Goal: Transaction & Acquisition: Book appointment/travel/reservation

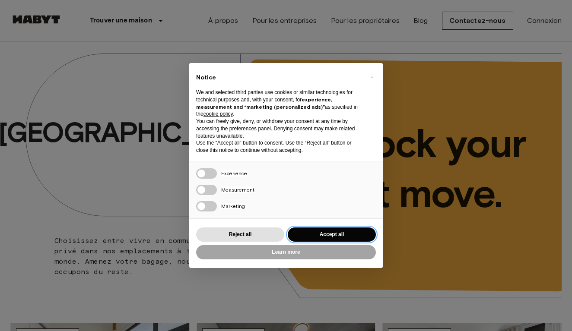
click at [314, 230] on button "Accept all" at bounding box center [332, 235] width 88 height 14
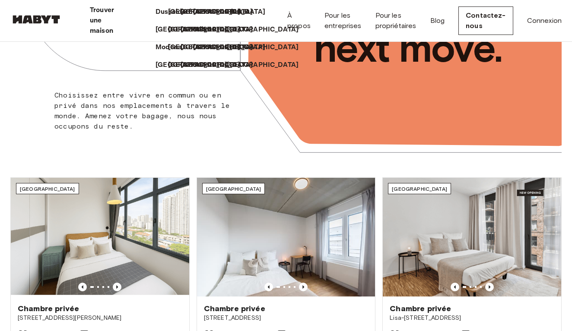
scroll to position [145, 0]
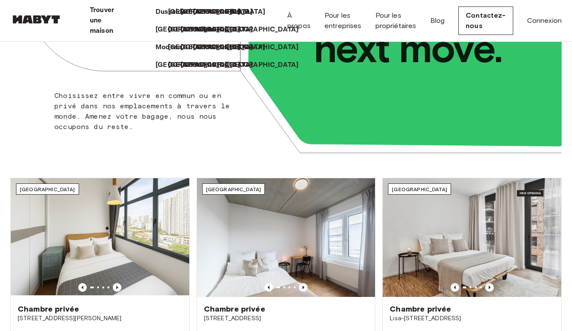
click at [212, 35] on p "Milan" at bounding box center [204, 30] width 18 height 10
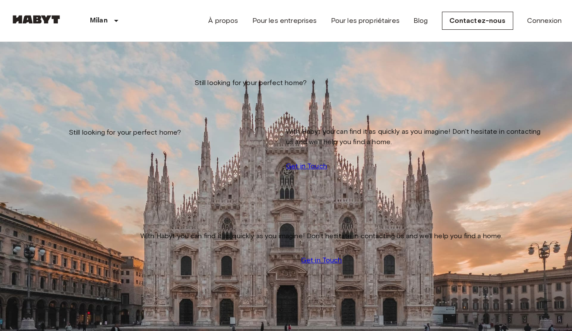
click at [69, 85] on input "Move-in date" at bounding box center [40, 87] width 61 height 9
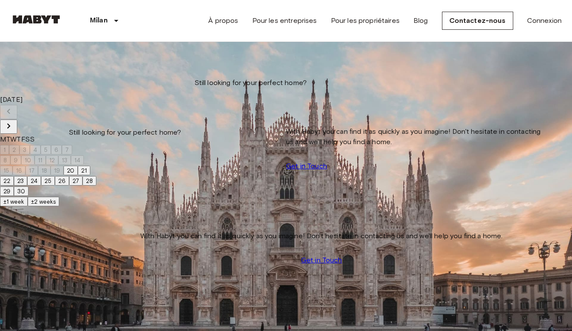
click at [14, 121] on icon "Next month" at bounding box center [8, 126] width 10 height 10
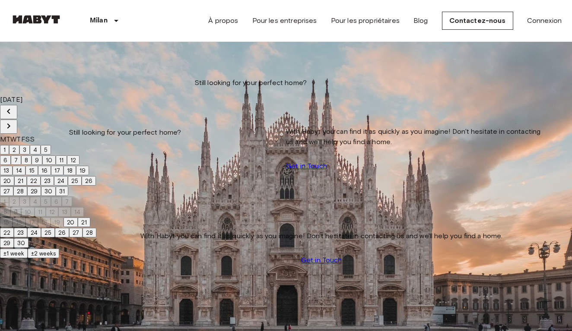
click at [14, 121] on icon "Next month" at bounding box center [8, 126] width 10 height 10
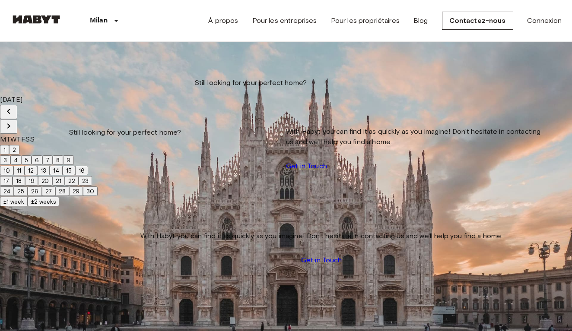
click at [14, 121] on icon "Next month" at bounding box center [8, 126] width 10 height 10
click at [9, 145] on button "1" at bounding box center [4, 150] width 9 height 10
type input "**********"
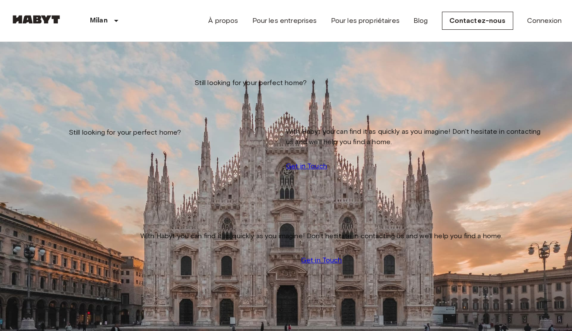
type input "**********"
click at [72, 125] on input "Max price" at bounding box center [40, 129] width 61 height 9
type input "***"
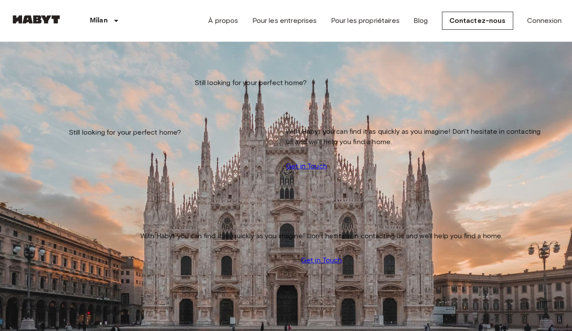
click at [103, 68] on icon "tune" at bounding box center [97, 63] width 10 height 10
type input "***"
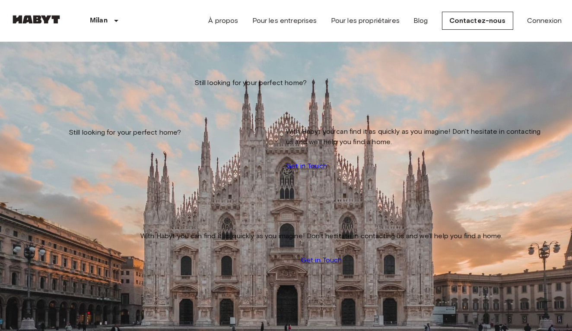
click at [117, 177] on img at bounding box center [286, 317] width 550 height 367
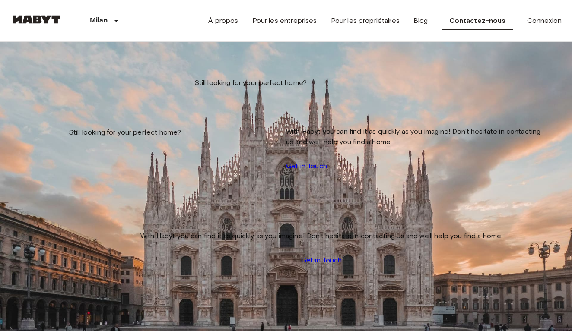
click at [113, 147] on img at bounding box center [286, 317] width 550 height 367
click at [103, 68] on icon "tune" at bounding box center [97, 63] width 10 height 10
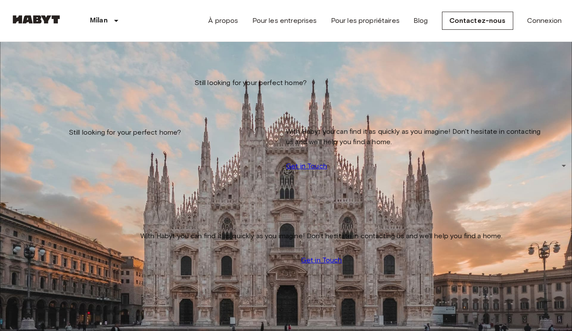
click at [101, 66] on icon "tune" at bounding box center [98, 62] width 8 height 5
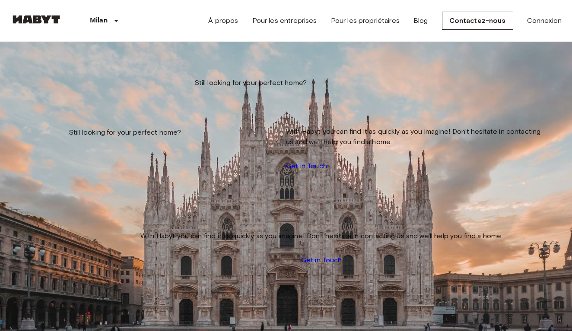
scroll to position [168, 0]
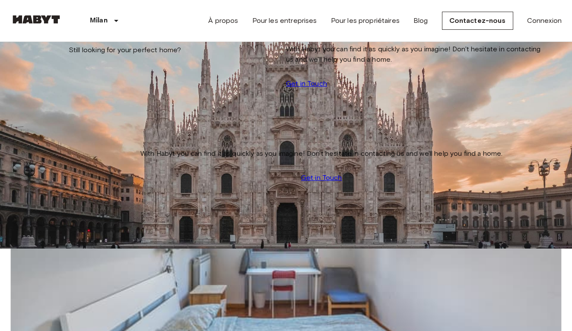
scroll to position [72, 0]
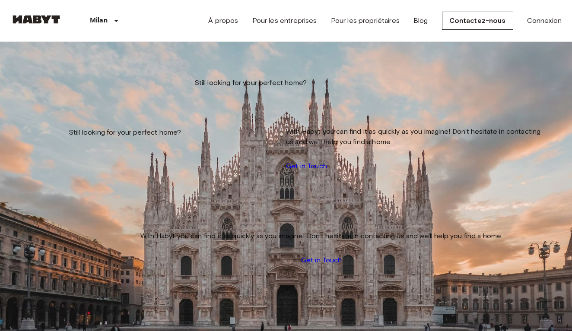
scroll to position [266, 0]
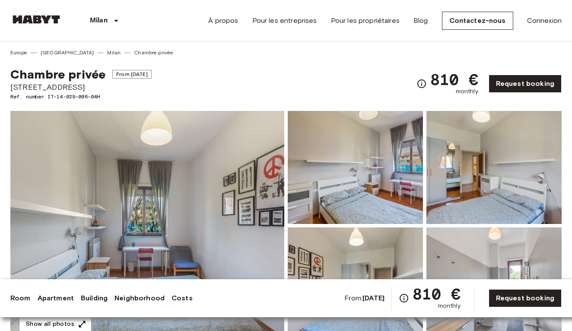
click at [185, 192] on img at bounding box center [147, 226] width 274 height 230
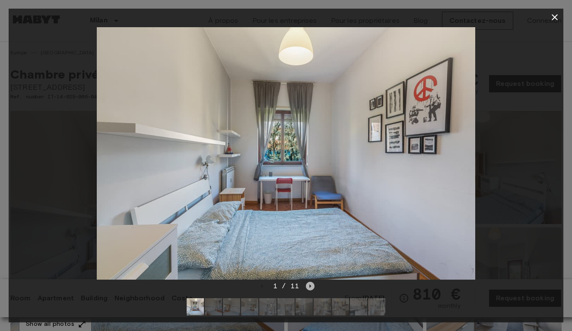
click at [310, 287] on icon "Next image" at bounding box center [311, 286] width 2 height 3
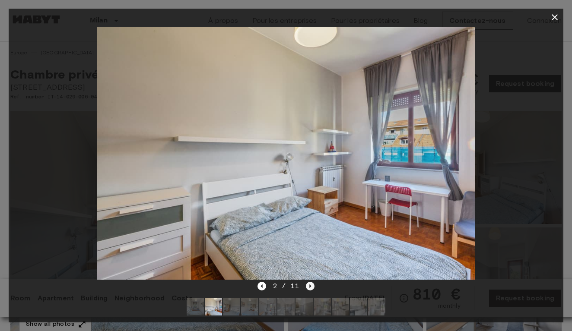
click at [310, 287] on icon "Next image" at bounding box center [311, 286] width 2 height 3
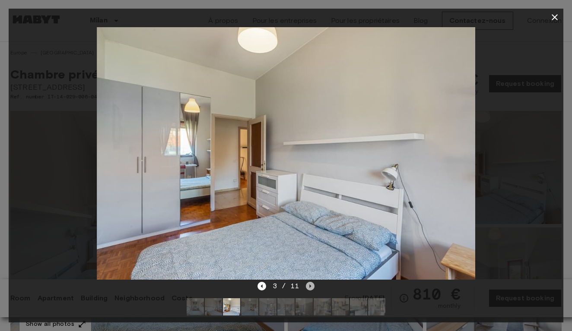
click at [310, 287] on icon "Next image" at bounding box center [311, 286] width 2 height 3
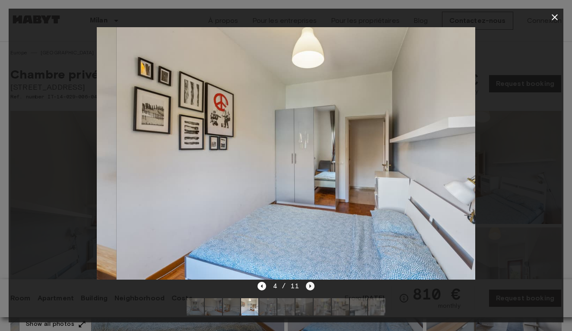
click at [310, 287] on icon "Next image" at bounding box center [311, 286] width 2 height 3
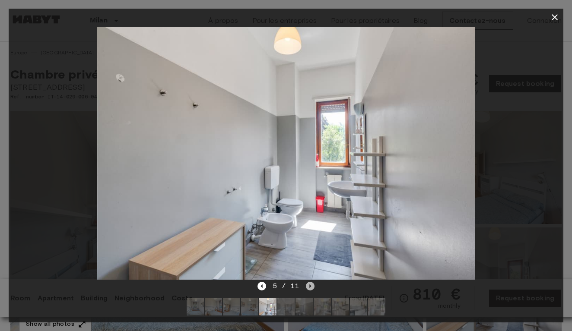
click at [310, 287] on icon "Next image" at bounding box center [311, 286] width 2 height 3
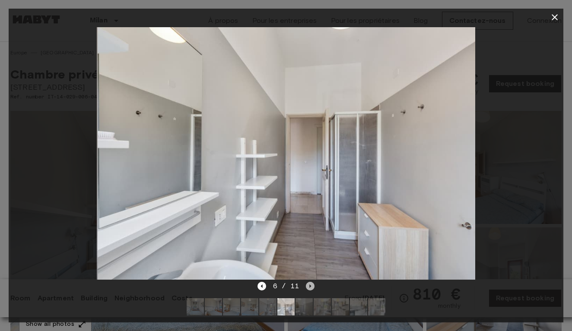
click at [310, 287] on icon "Next image" at bounding box center [311, 286] width 2 height 3
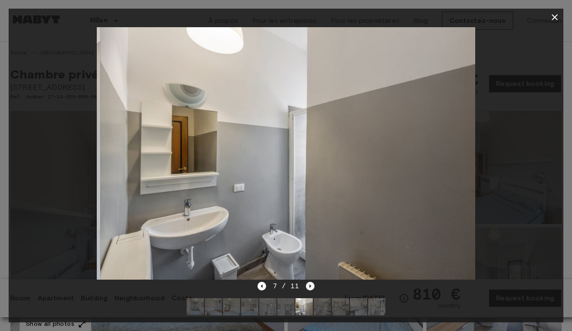
click at [310, 287] on icon "Next image" at bounding box center [311, 286] width 2 height 3
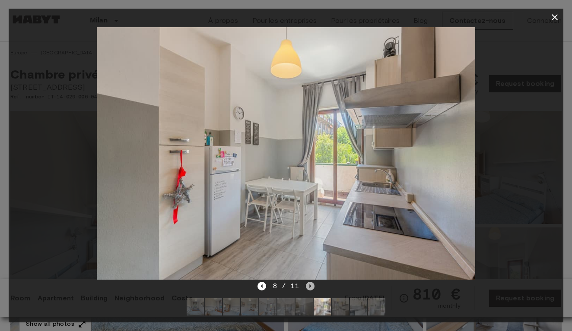
click at [310, 287] on icon "Next image" at bounding box center [311, 286] width 2 height 3
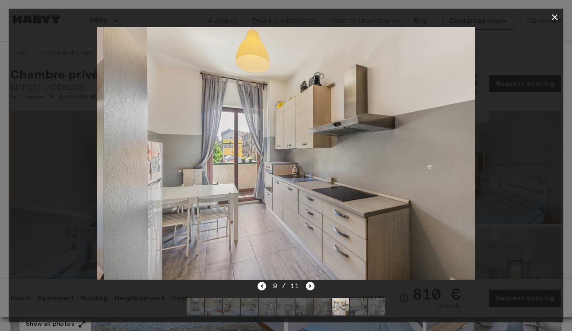
click at [310, 287] on icon "Next image" at bounding box center [311, 286] width 2 height 3
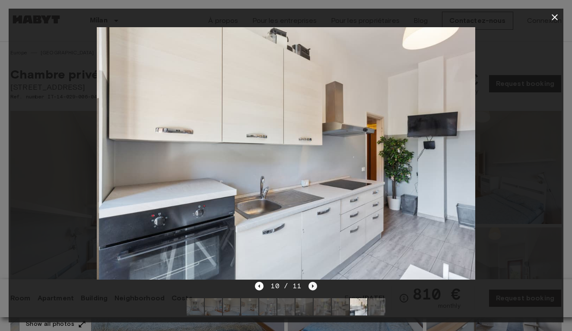
click at [310, 287] on icon "Next image" at bounding box center [312, 286] width 9 height 9
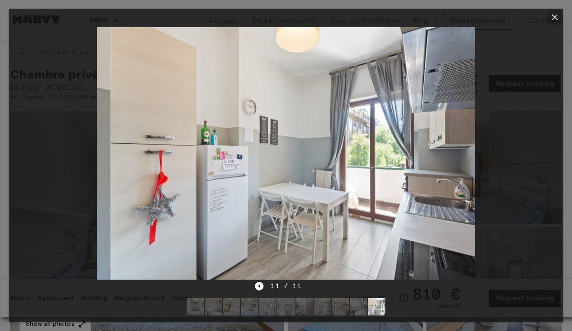
click at [553, 13] on icon "button" at bounding box center [554, 17] width 10 height 10
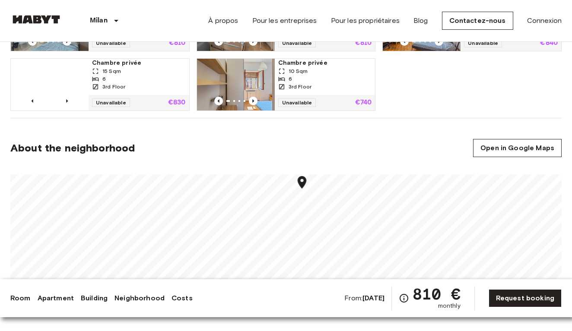
scroll to position [654, 0]
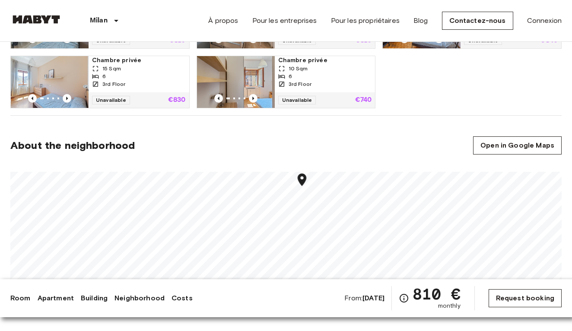
click at [504, 302] on link "Request booking" at bounding box center [524, 298] width 73 height 18
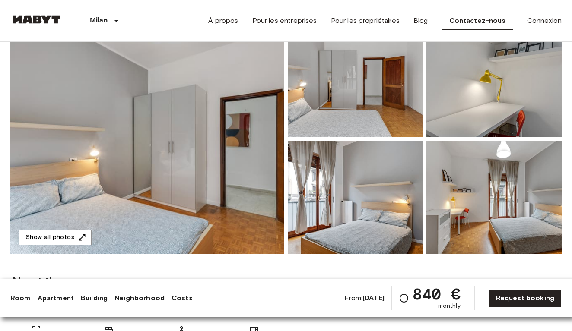
scroll to position [98, 0]
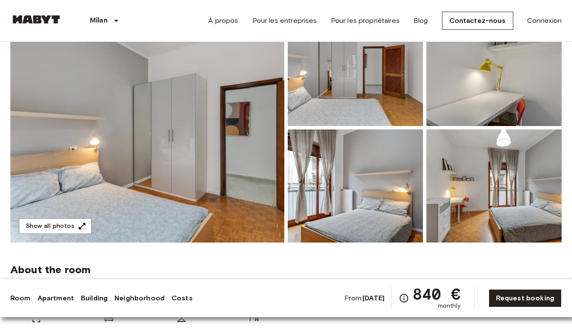
click at [165, 180] on img at bounding box center [147, 128] width 274 height 230
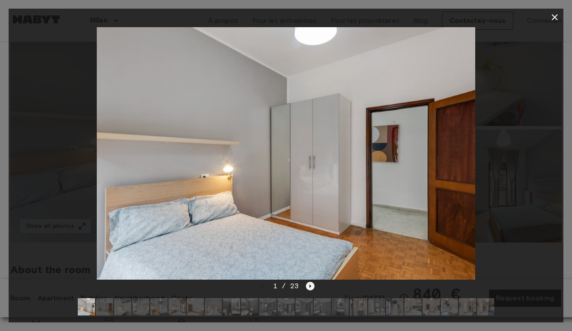
click at [311, 284] on icon "Next image" at bounding box center [310, 286] width 9 height 9
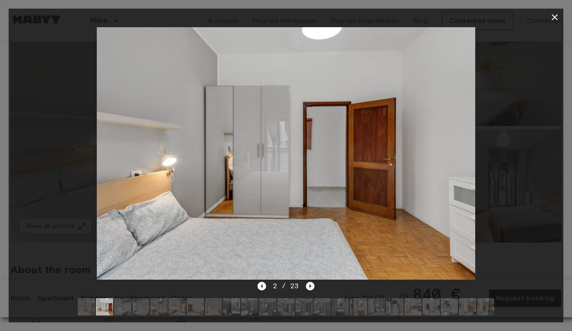
click at [311, 284] on icon "Next image" at bounding box center [310, 286] width 9 height 9
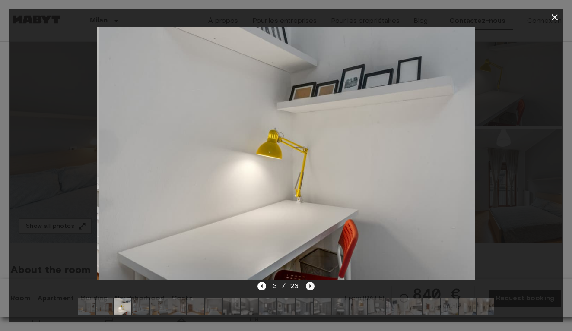
click at [311, 284] on icon "Next image" at bounding box center [310, 286] width 9 height 9
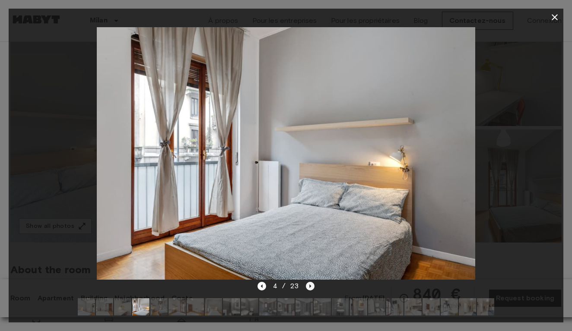
click at [311, 284] on icon "Next image" at bounding box center [310, 286] width 9 height 9
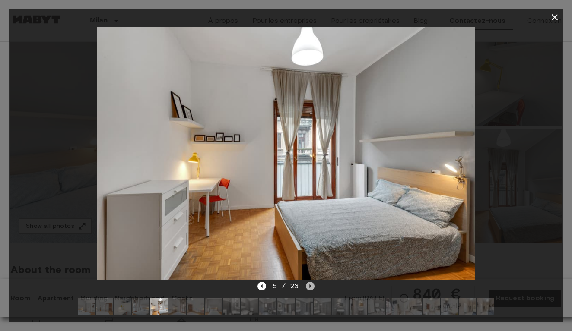
click at [311, 284] on icon "Next image" at bounding box center [310, 286] width 9 height 9
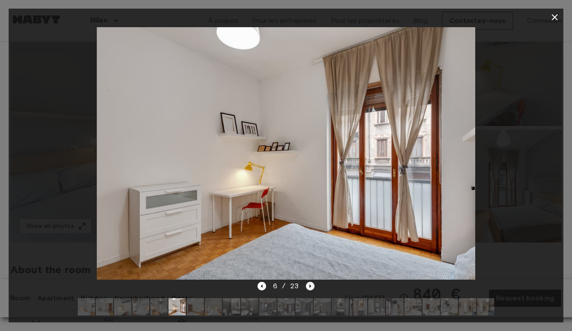
click at [311, 284] on icon "Next image" at bounding box center [310, 286] width 9 height 9
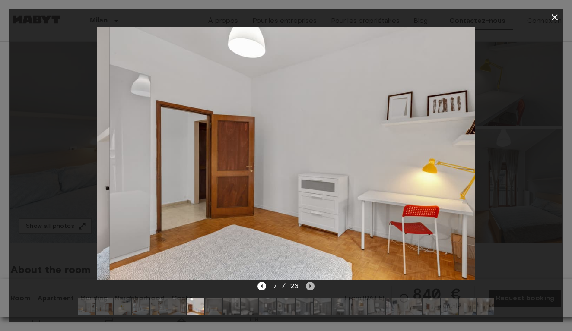
click at [311, 284] on icon "Next image" at bounding box center [310, 286] width 9 height 9
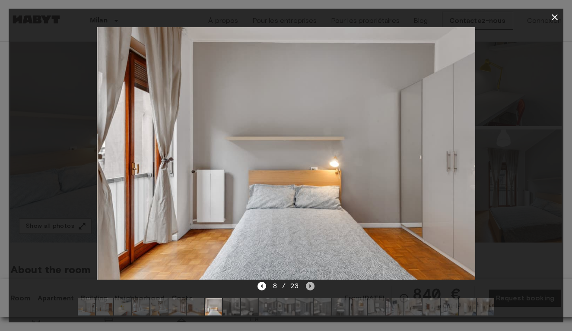
click at [311, 284] on icon "Next image" at bounding box center [310, 286] width 9 height 9
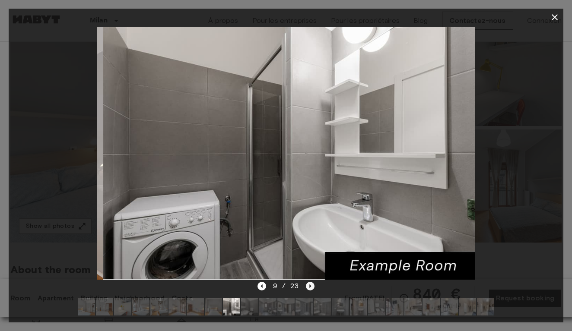
click at [311, 284] on icon "Next image" at bounding box center [310, 286] width 9 height 9
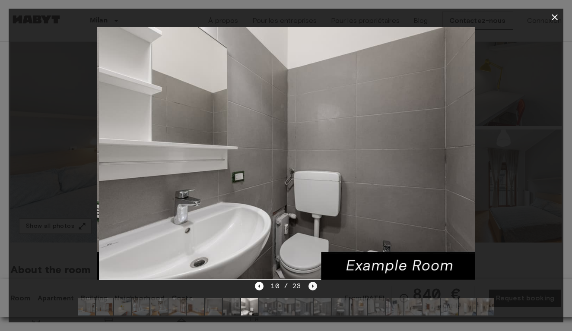
click at [311, 284] on icon "Next image" at bounding box center [312, 286] width 9 height 9
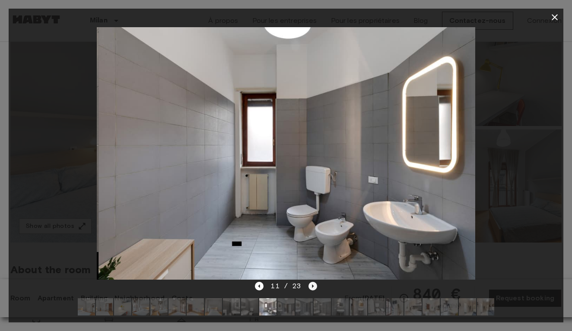
click at [311, 284] on icon "Next image" at bounding box center [312, 286] width 9 height 9
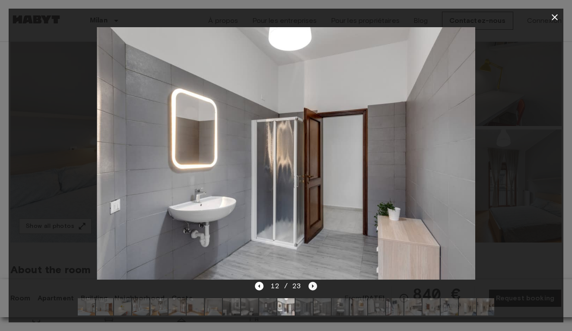
click at [311, 284] on icon "Next image" at bounding box center [312, 286] width 9 height 9
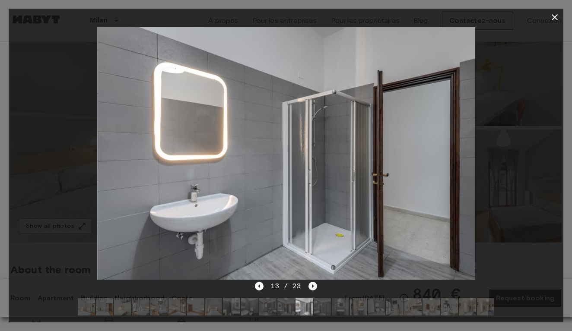
click at [311, 284] on icon "Next image" at bounding box center [312, 286] width 9 height 9
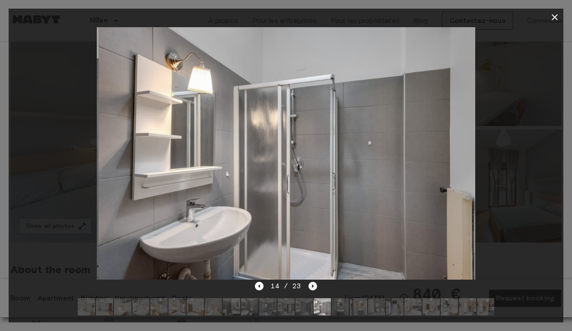
click at [311, 284] on icon "Next image" at bounding box center [312, 286] width 9 height 9
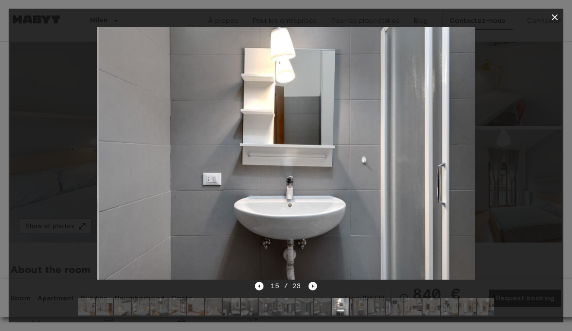
click at [311, 284] on icon "Next image" at bounding box center [312, 286] width 9 height 9
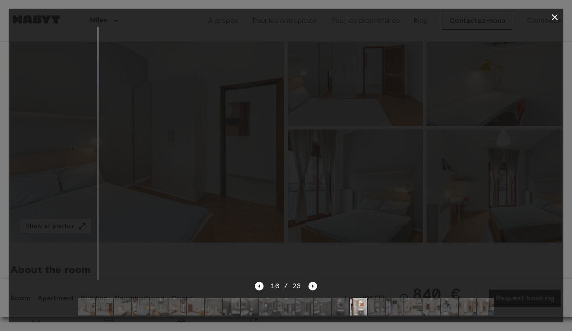
click at [311, 284] on icon "Next image" at bounding box center [312, 286] width 9 height 9
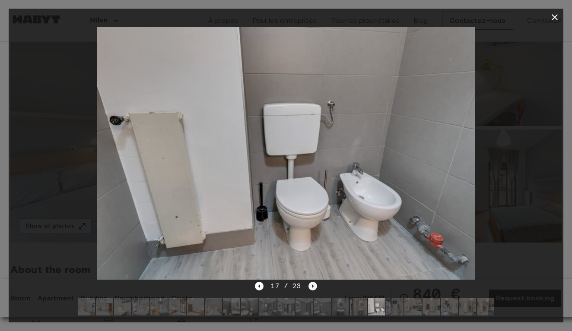
click at [311, 284] on icon "Next image" at bounding box center [312, 286] width 9 height 9
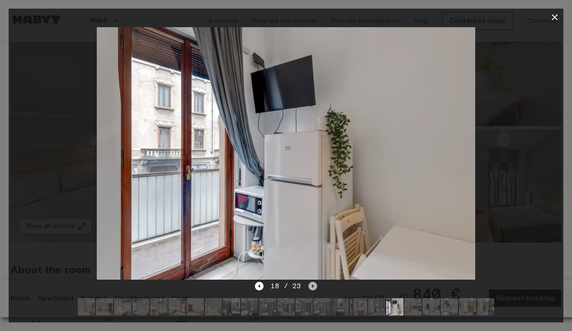
click at [311, 284] on icon "Next image" at bounding box center [312, 286] width 9 height 9
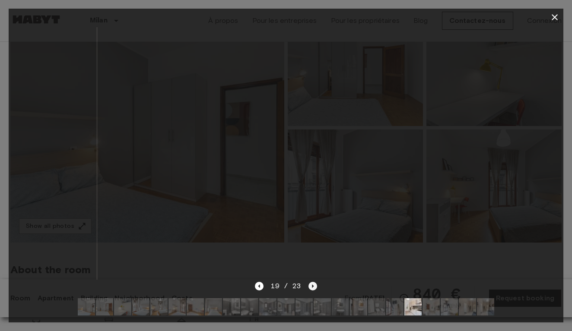
click at [311, 284] on icon "Next image" at bounding box center [312, 286] width 9 height 9
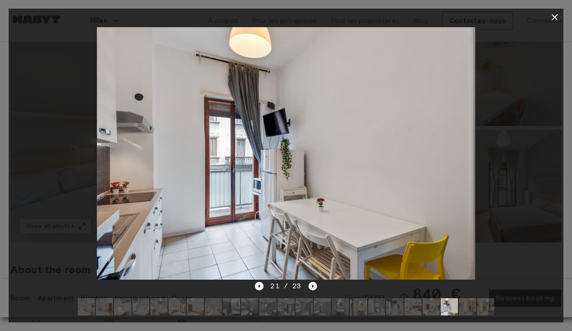
click at [311, 284] on icon "Next image" at bounding box center [312, 286] width 9 height 9
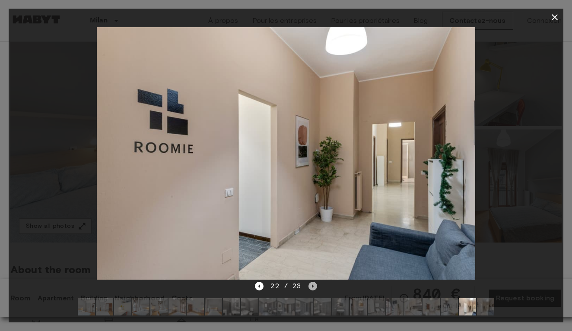
click at [311, 284] on icon "Next image" at bounding box center [312, 286] width 9 height 9
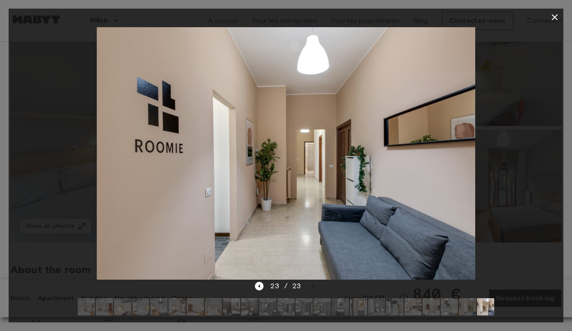
click at [553, 15] on icon "button" at bounding box center [554, 17] width 10 height 10
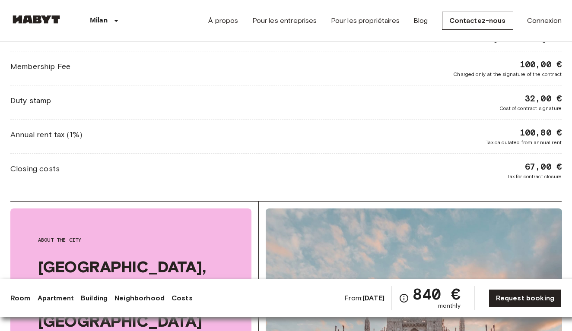
scroll to position [1201, 0]
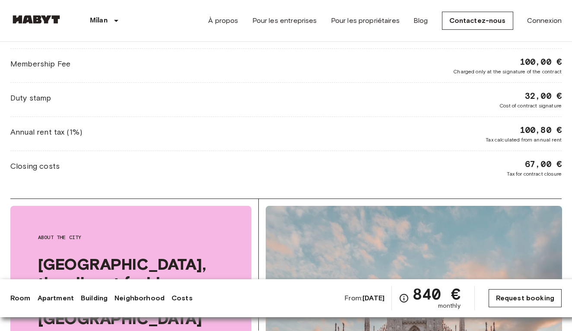
click at [516, 297] on link "Request booking" at bounding box center [524, 298] width 73 height 18
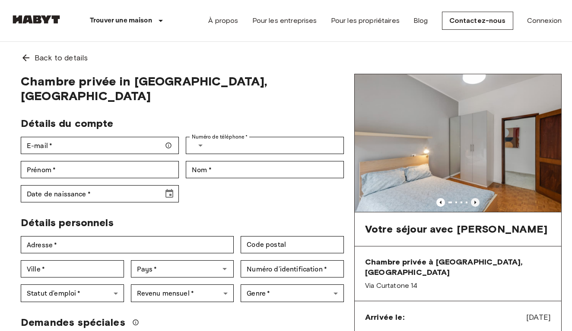
click at [476, 203] on icon "Previous image" at bounding box center [475, 201] width 2 height 3
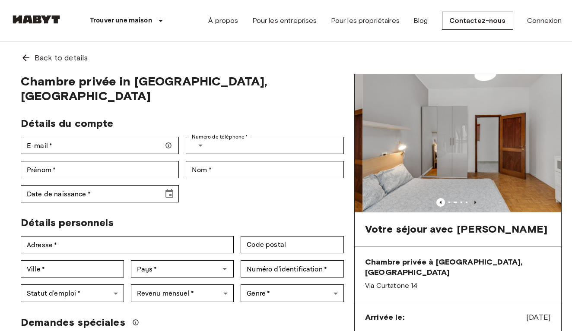
click at [476, 203] on icon "Previous image" at bounding box center [475, 201] width 2 height 3
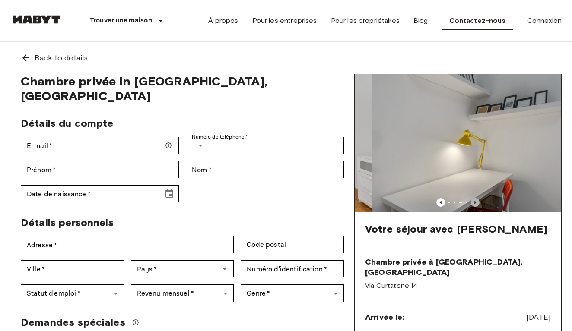
click at [476, 203] on icon "Previous image" at bounding box center [475, 201] width 2 height 3
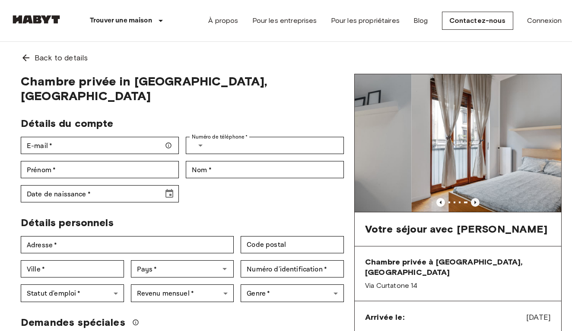
click at [476, 203] on icon "Previous image" at bounding box center [475, 201] width 2 height 3
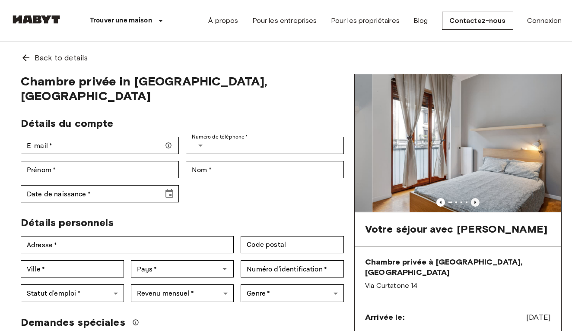
click at [476, 203] on icon "Previous image" at bounding box center [475, 201] width 2 height 3
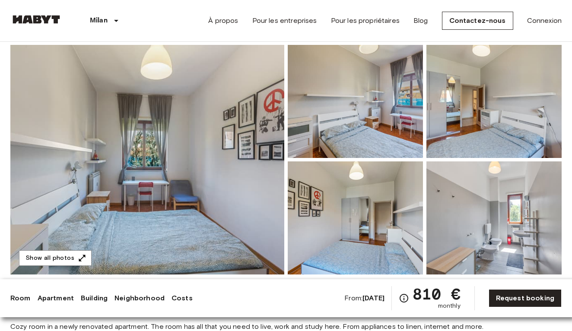
scroll to position [65, 0]
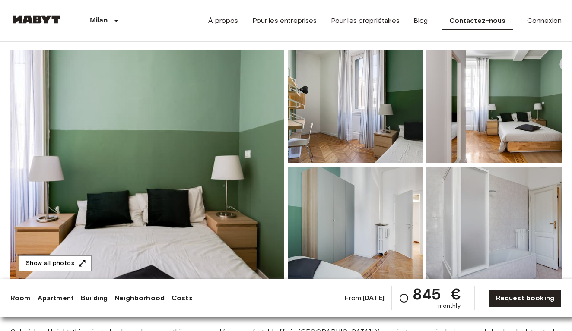
scroll to position [78, 0]
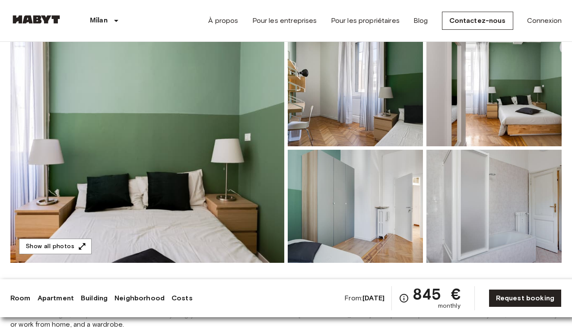
click at [363, 106] on img at bounding box center [355, 89] width 135 height 113
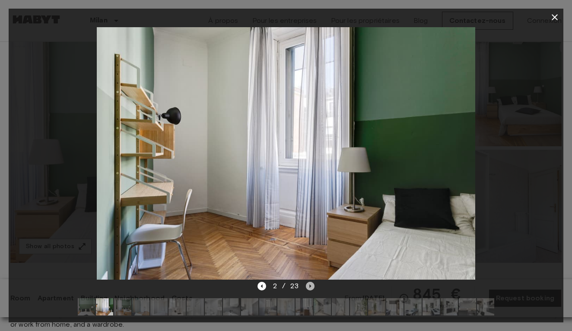
click at [311, 284] on icon "Next image" at bounding box center [310, 286] width 9 height 9
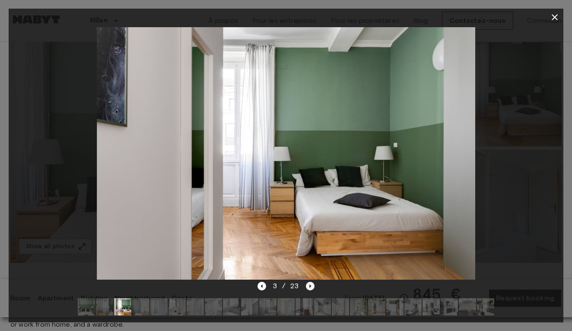
click at [311, 284] on icon "Next image" at bounding box center [310, 286] width 9 height 9
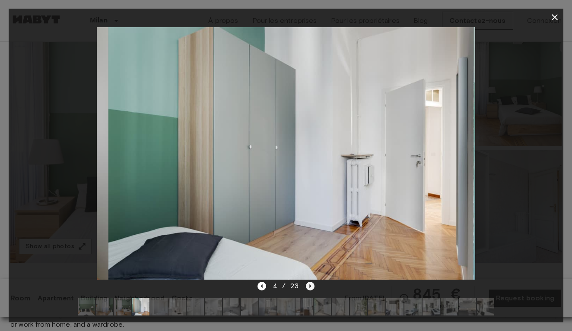
click at [311, 284] on icon "Next image" at bounding box center [310, 286] width 9 height 9
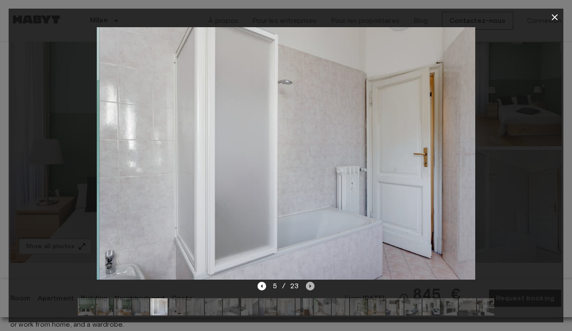
click at [311, 284] on icon "Next image" at bounding box center [310, 286] width 9 height 9
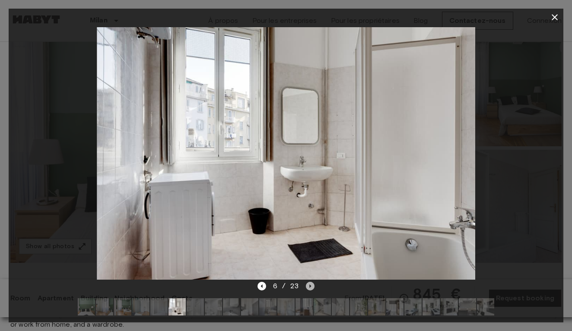
click at [311, 284] on icon "Next image" at bounding box center [310, 286] width 9 height 9
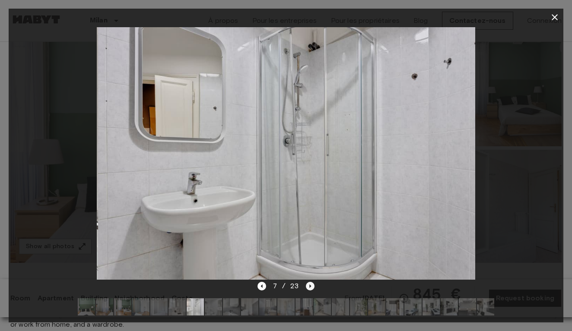
click at [311, 284] on icon "Next image" at bounding box center [310, 286] width 9 height 9
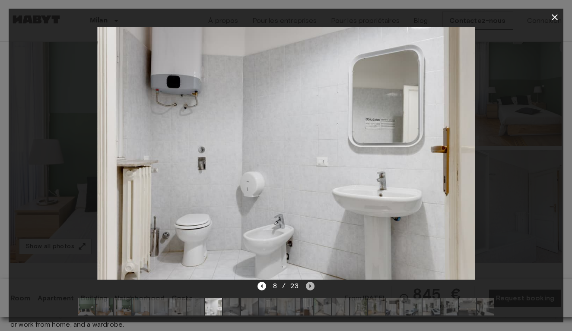
click at [311, 284] on icon "Next image" at bounding box center [310, 286] width 9 height 9
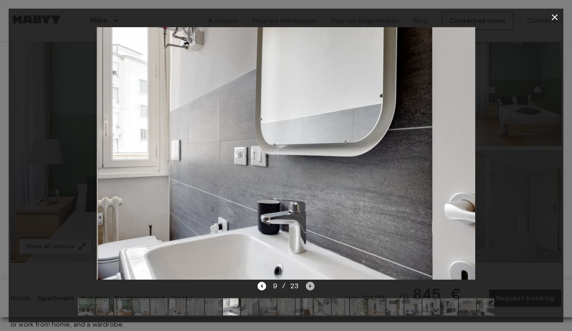
click at [311, 284] on icon "Next image" at bounding box center [310, 286] width 9 height 9
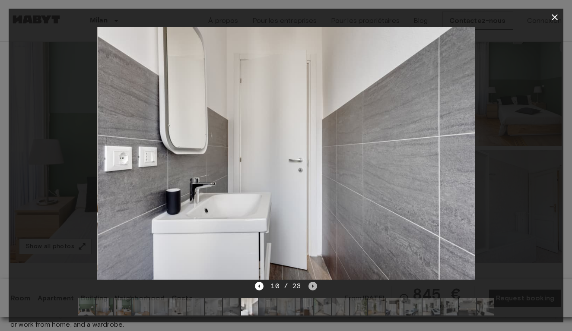
click at [311, 284] on icon "Next image" at bounding box center [312, 286] width 9 height 9
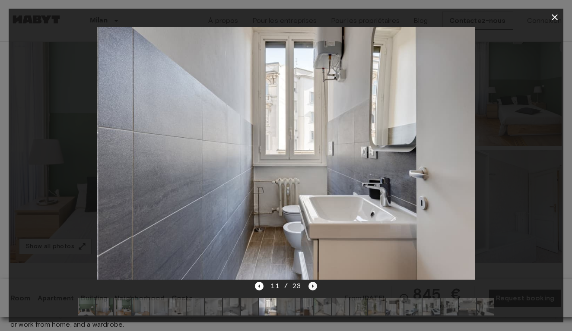
click at [311, 284] on icon "Next image" at bounding box center [312, 286] width 9 height 9
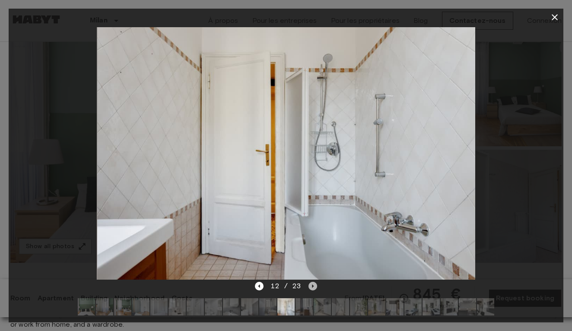
click at [311, 284] on icon "Next image" at bounding box center [312, 286] width 9 height 9
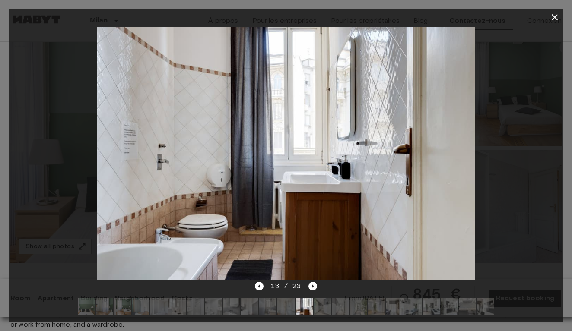
click at [323, 309] on img at bounding box center [322, 306] width 17 height 17
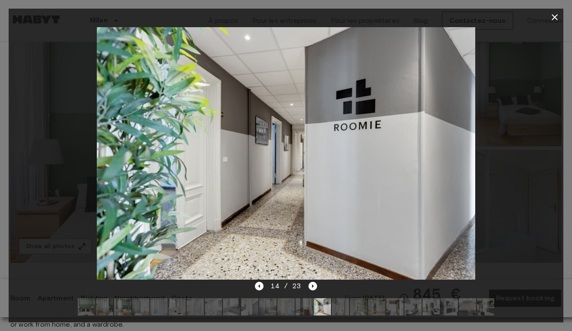
click at [344, 309] on img at bounding box center [340, 306] width 17 height 17
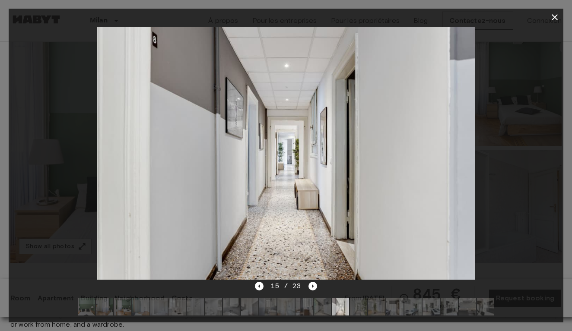
click at [310, 281] on div "15 / 23" at bounding box center [286, 286] width 62 height 10
click at [313, 285] on icon "Next image" at bounding box center [312, 286] width 9 height 9
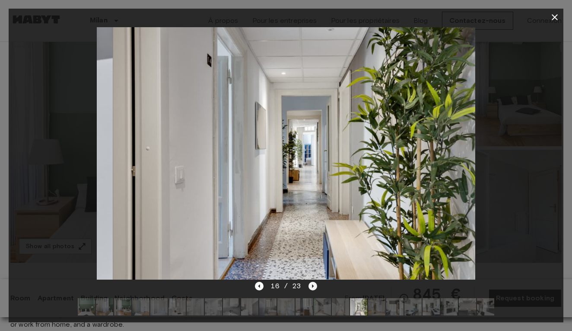
click at [313, 285] on icon "Next image" at bounding box center [312, 286] width 9 height 9
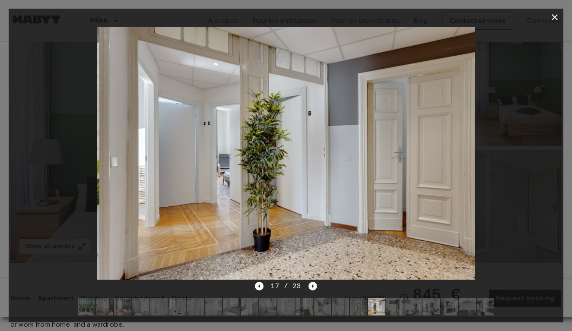
click at [313, 285] on icon "Next image" at bounding box center [312, 286] width 9 height 9
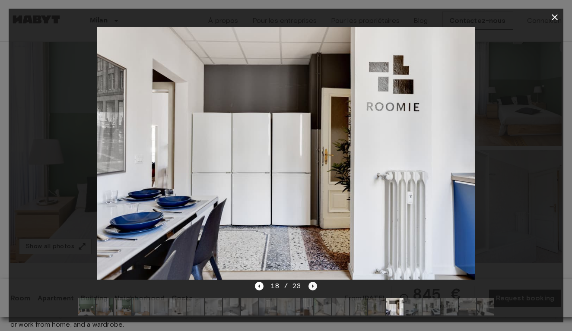
click at [313, 285] on icon "Next image" at bounding box center [312, 286] width 9 height 9
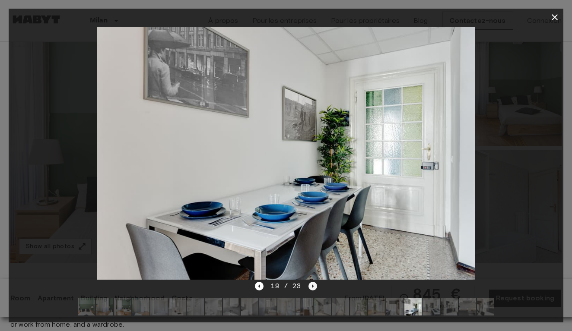
click at [313, 285] on icon "Next image" at bounding box center [312, 286] width 9 height 9
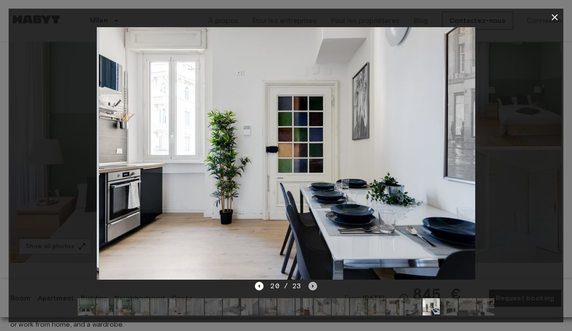
click at [313, 285] on icon "Next image" at bounding box center [312, 286] width 9 height 9
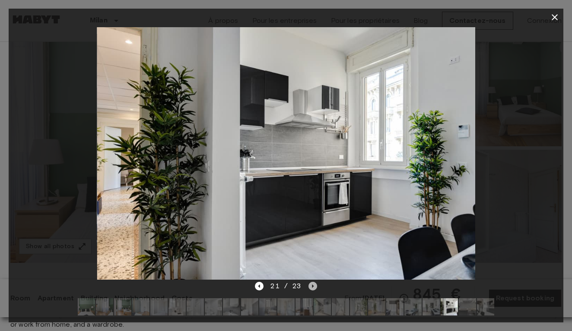
click at [313, 285] on icon "Next image" at bounding box center [312, 286] width 9 height 9
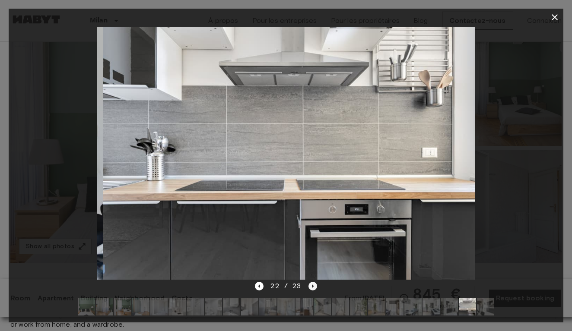
click at [313, 285] on icon "Next image" at bounding box center [312, 286] width 9 height 9
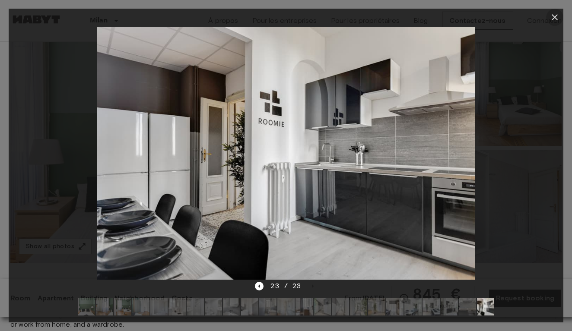
click at [556, 17] on icon "button" at bounding box center [554, 17] width 10 height 10
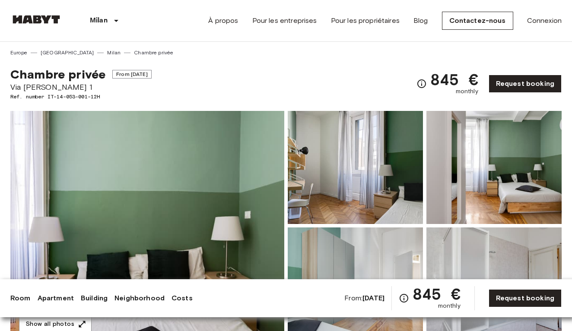
scroll to position [0, 0]
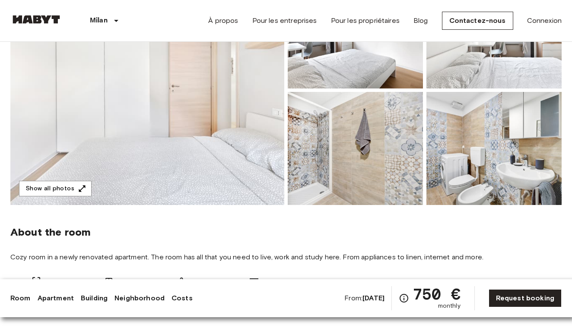
scroll to position [144, 0]
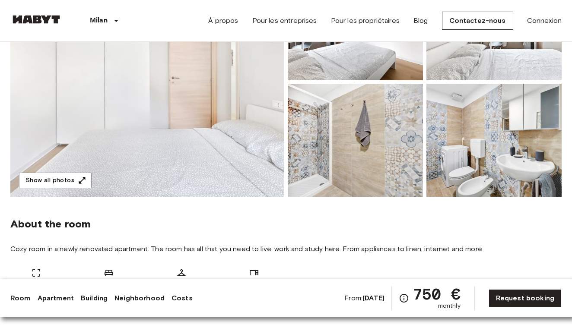
click at [479, 160] on img at bounding box center [493, 140] width 135 height 113
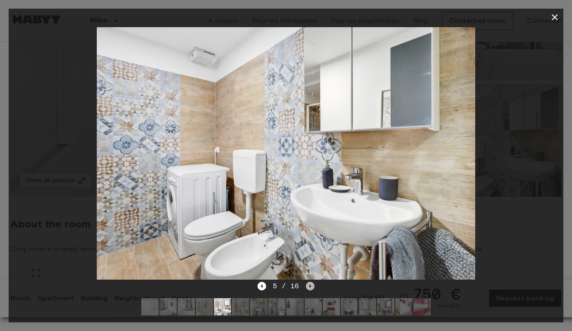
click at [310, 287] on icon "Next image" at bounding box center [311, 286] width 2 height 3
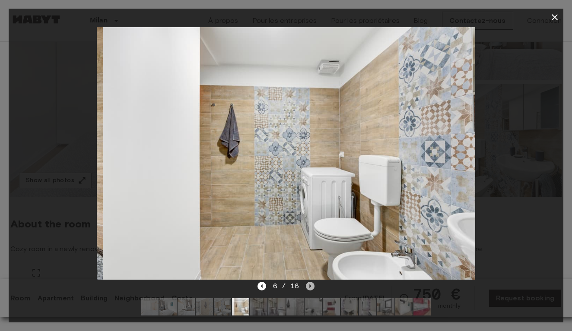
click at [310, 287] on icon "Next image" at bounding box center [311, 286] width 2 height 3
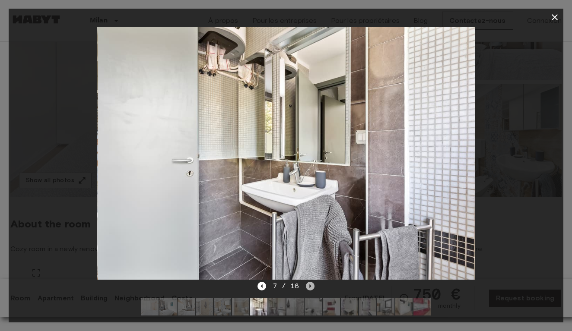
click at [310, 287] on icon "Next image" at bounding box center [311, 286] width 2 height 3
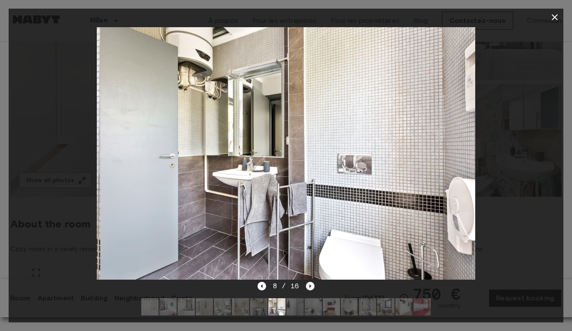
click at [310, 287] on icon "Next image" at bounding box center [311, 286] width 2 height 3
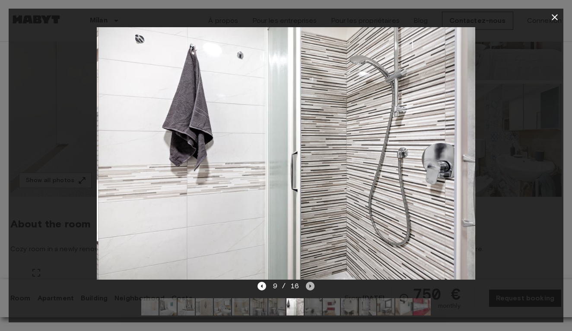
click at [310, 287] on icon "Next image" at bounding box center [311, 286] width 2 height 3
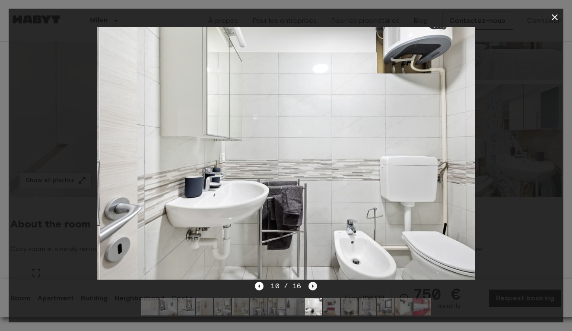
click at [309, 287] on icon "Next image" at bounding box center [312, 286] width 9 height 9
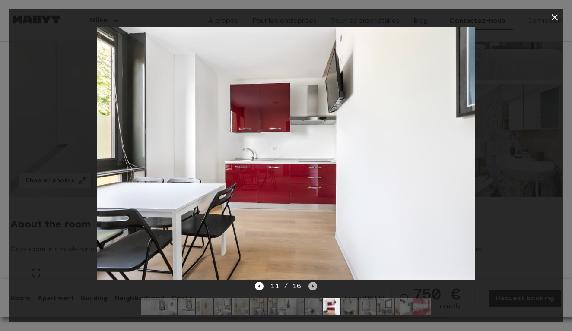
click at [309, 287] on icon "Next image" at bounding box center [312, 286] width 9 height 9
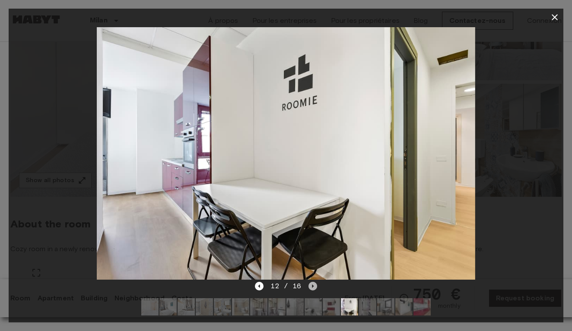
click at [309, 287] on icon "Next image" at bounding box center [312, 286] width 9 height 9
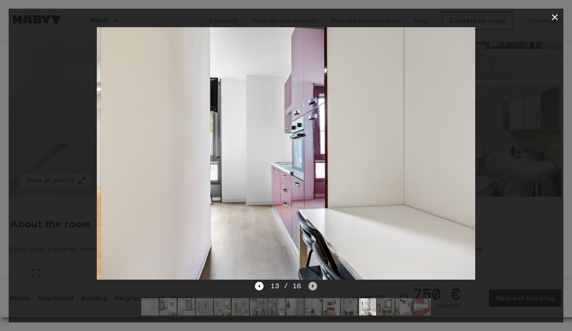
click at [309, 287] on icon "Next image" at bounding box center [312, 286] width 9 height 9
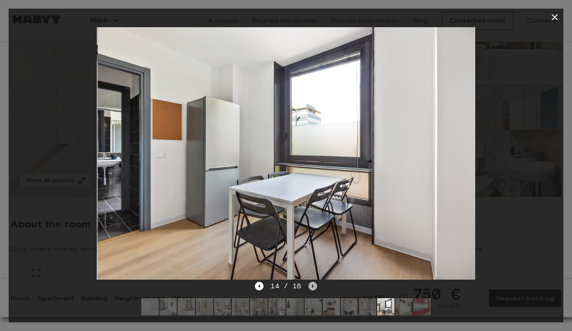
click at [309, 287] on icon "Next image" at bounding box center [312, 286] width 9 height 9
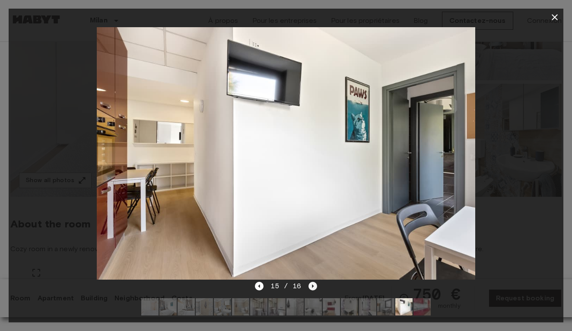
click at [309, 287] on icon "Next image" at bounding box center [312, 286] width 9 height 9
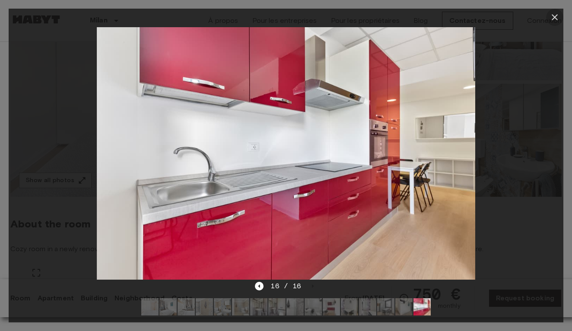
click at [555, 19] on icon "button" at bounding box center [554, 17] width 10 height 10
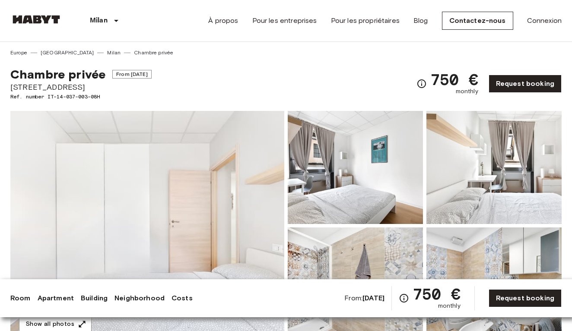
scroll to position [0, 0]
